Goal: Task Accomplishment & Management: Complete application form

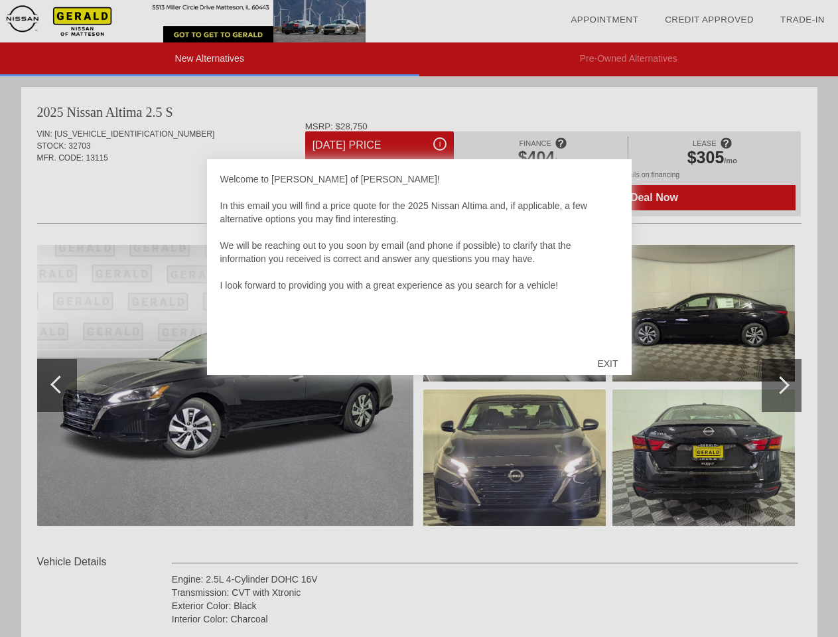
click at [605, 20] on link "Appointment" at bounding box center [605, 20] width 68 height 10
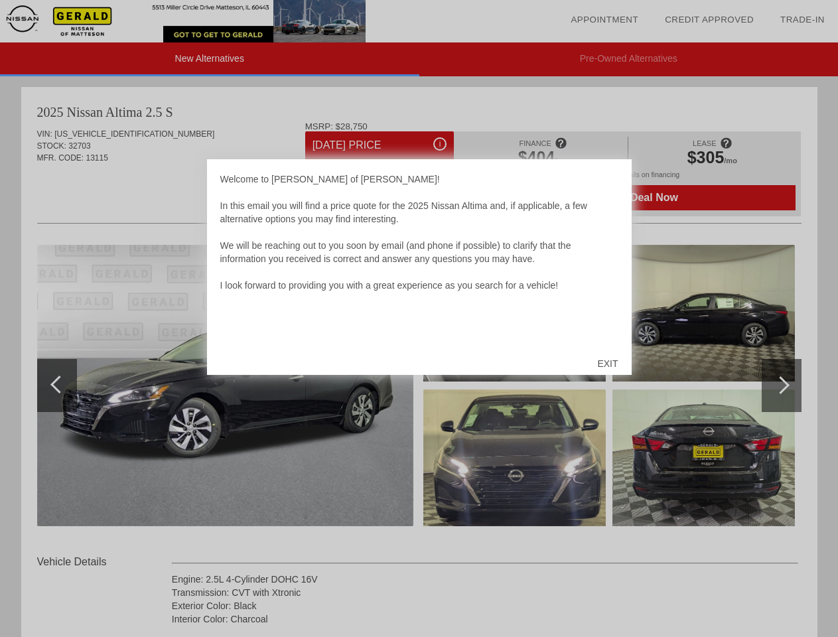
click at [607, 364] on div "EXIT" at bounding box center [607, 364] width 47 height 40
